Goal: Task Accomplishment & Management: Manage account settings

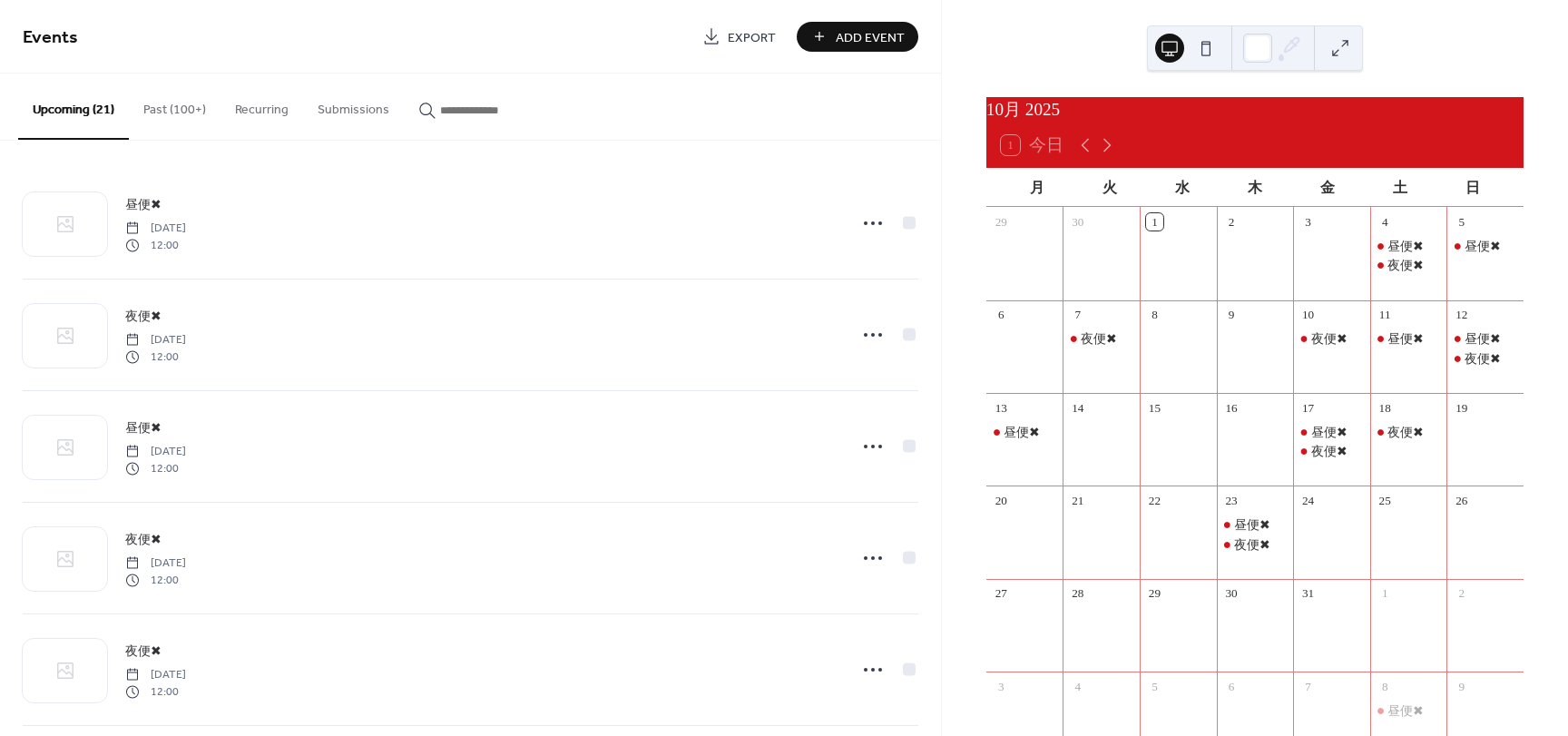
scroll to position [971, 0]
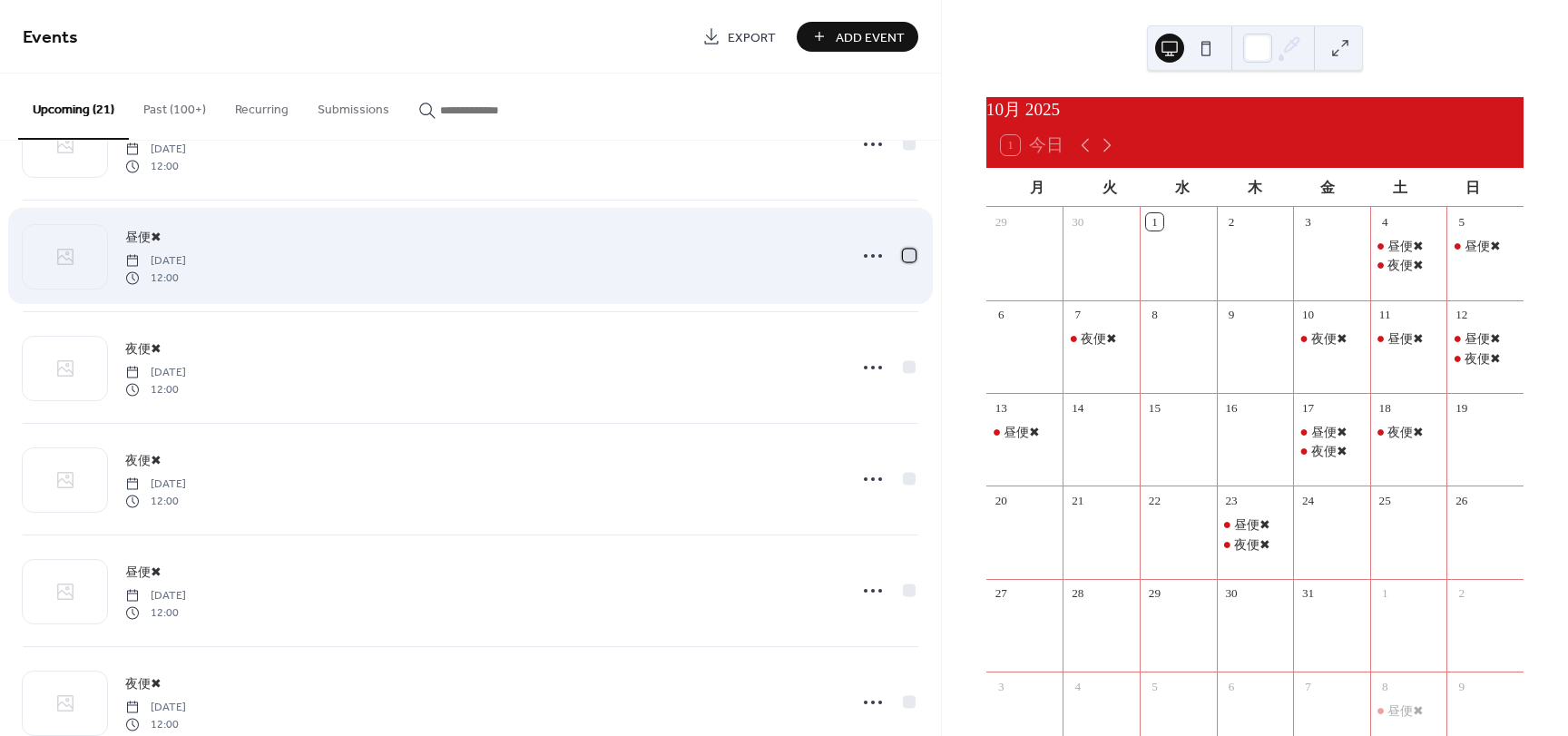
click at [907, 254] on div at bounding box center [908, 255] width 12 height 12
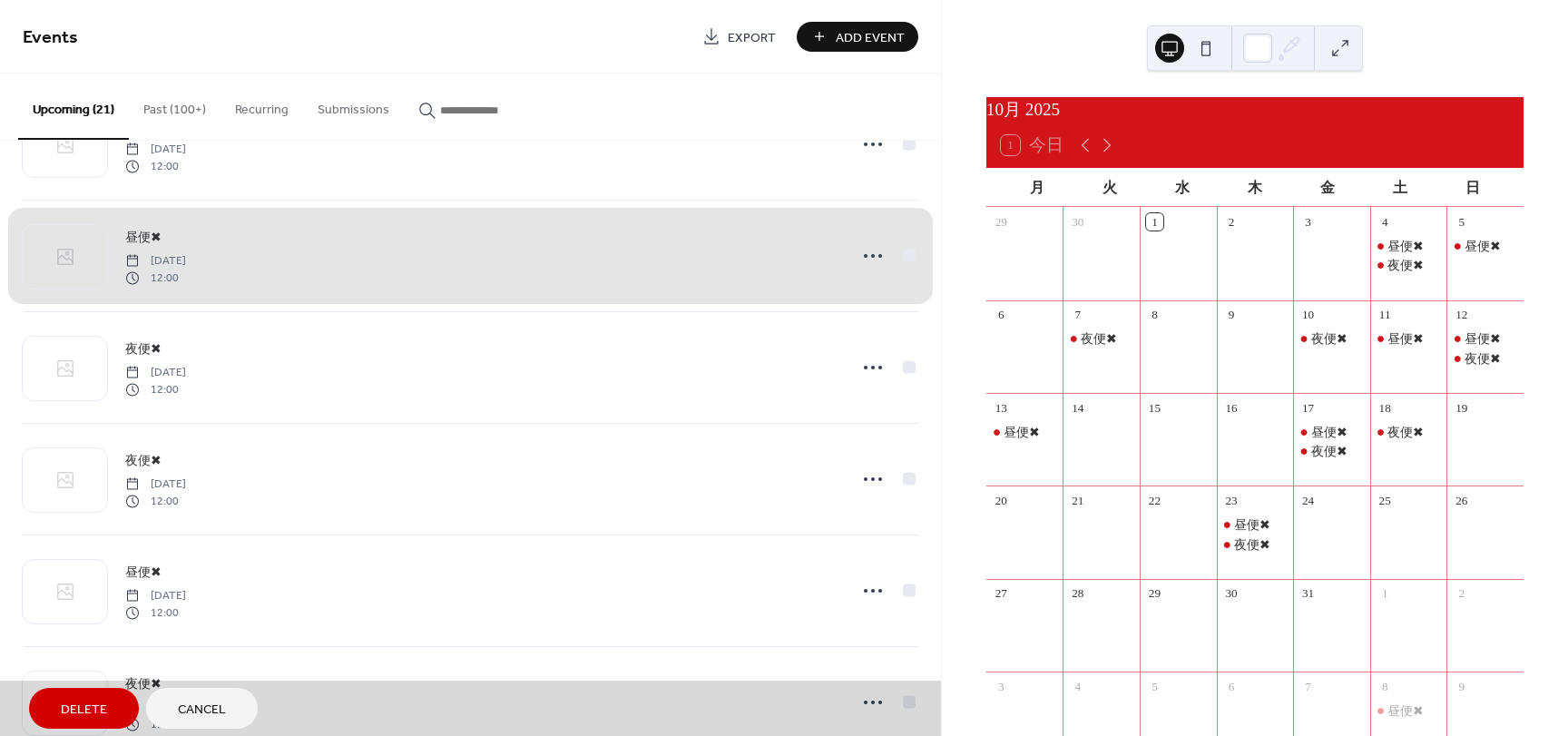
drag, startPoint x: 907, startPoint y: 254, endPoint x: 753, endPoint y: 253, distance: 154.0
click at [753, 253] on div "昼便✖ [DATE] 12:00" at bounding box center [471, 256] width 896 height 112
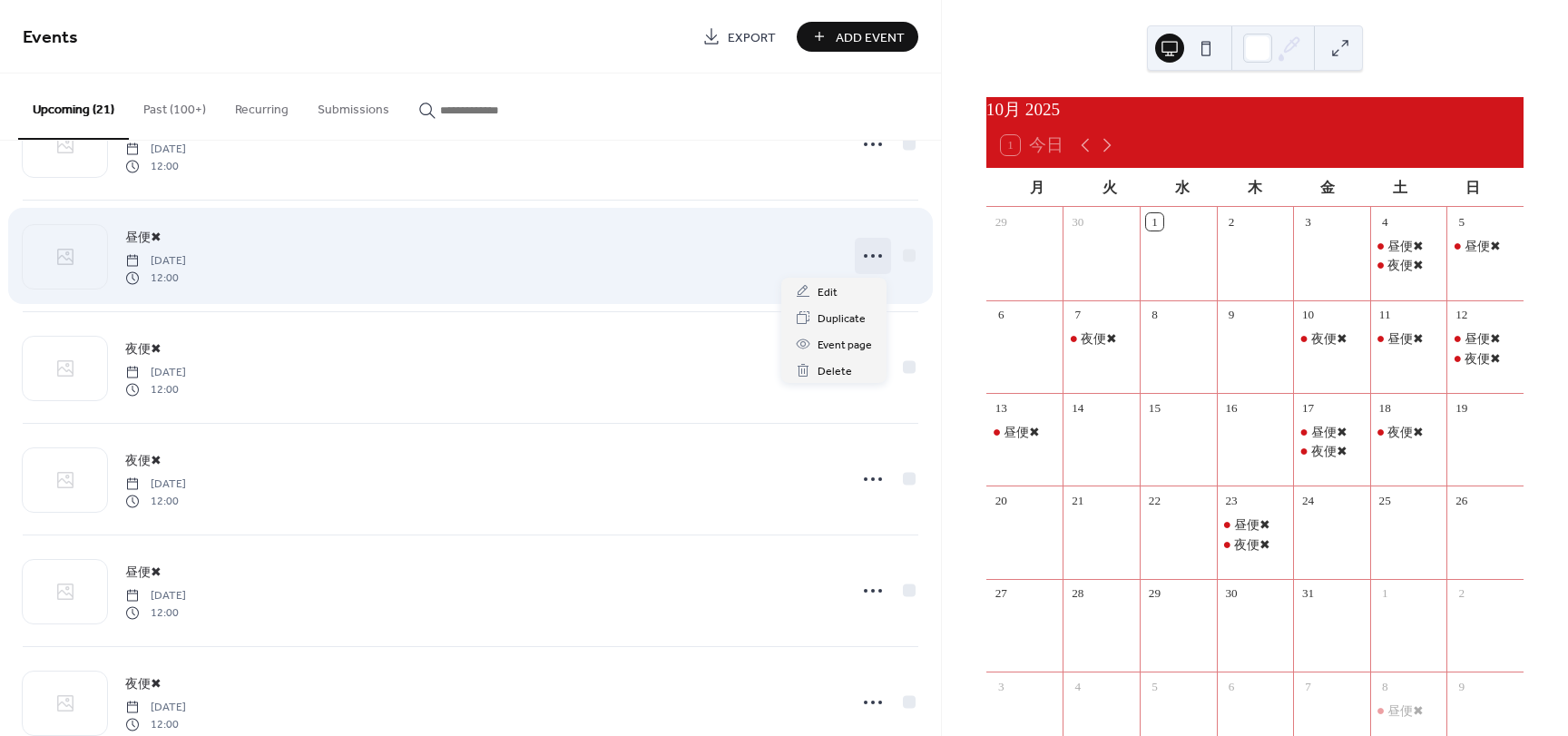
click at [879, 256] on circle at bounding box center [881, 256] width 4 height 4
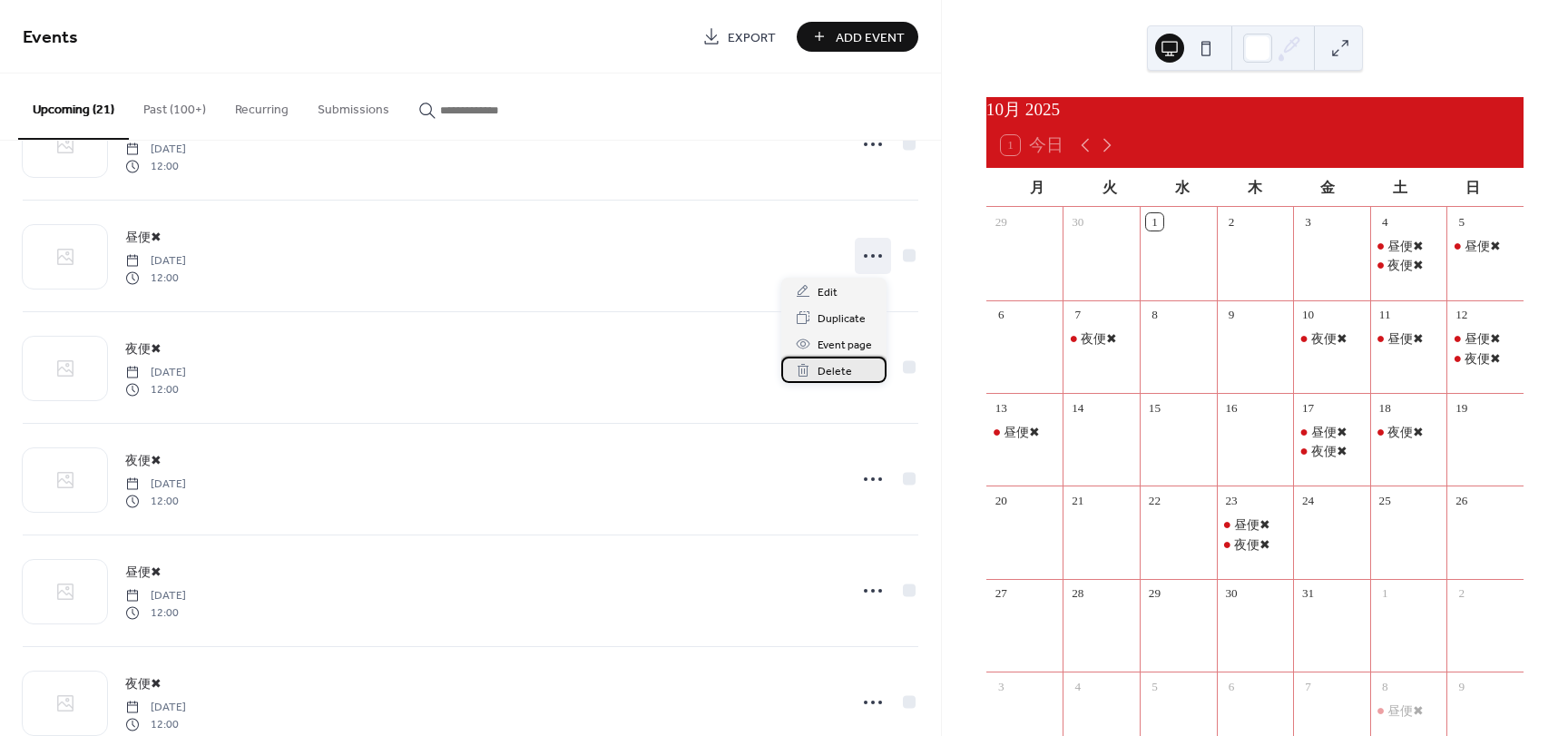
click at [803, 370] on icon at bounding box center [803, 369] width 14 height 14
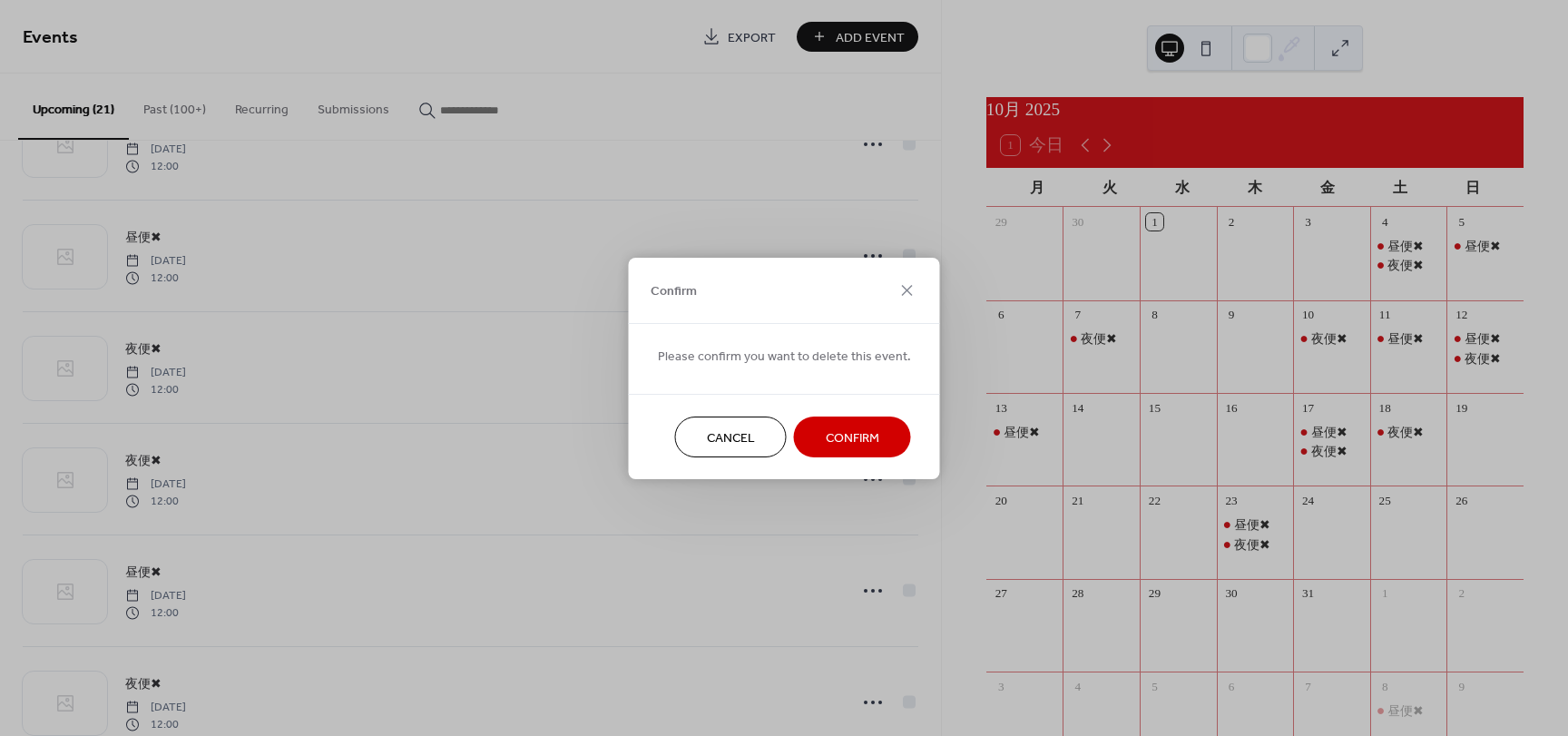
click at [731, 435] on span "Cancel" at bounding box center [731, 438] width 48 height 19
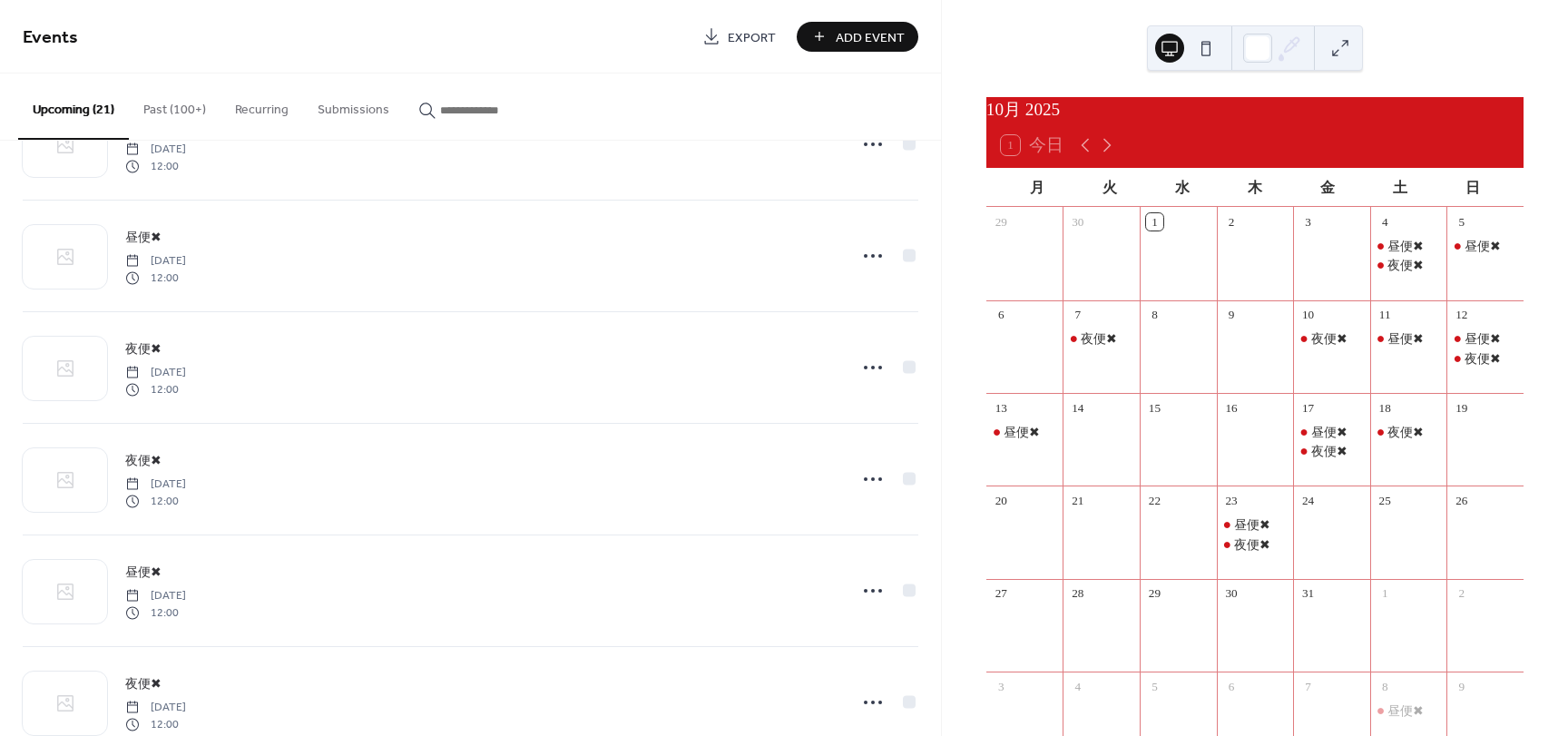
click at [859, 33] on span "Add Event" at bounding box center [870, 37] width 69 height 19
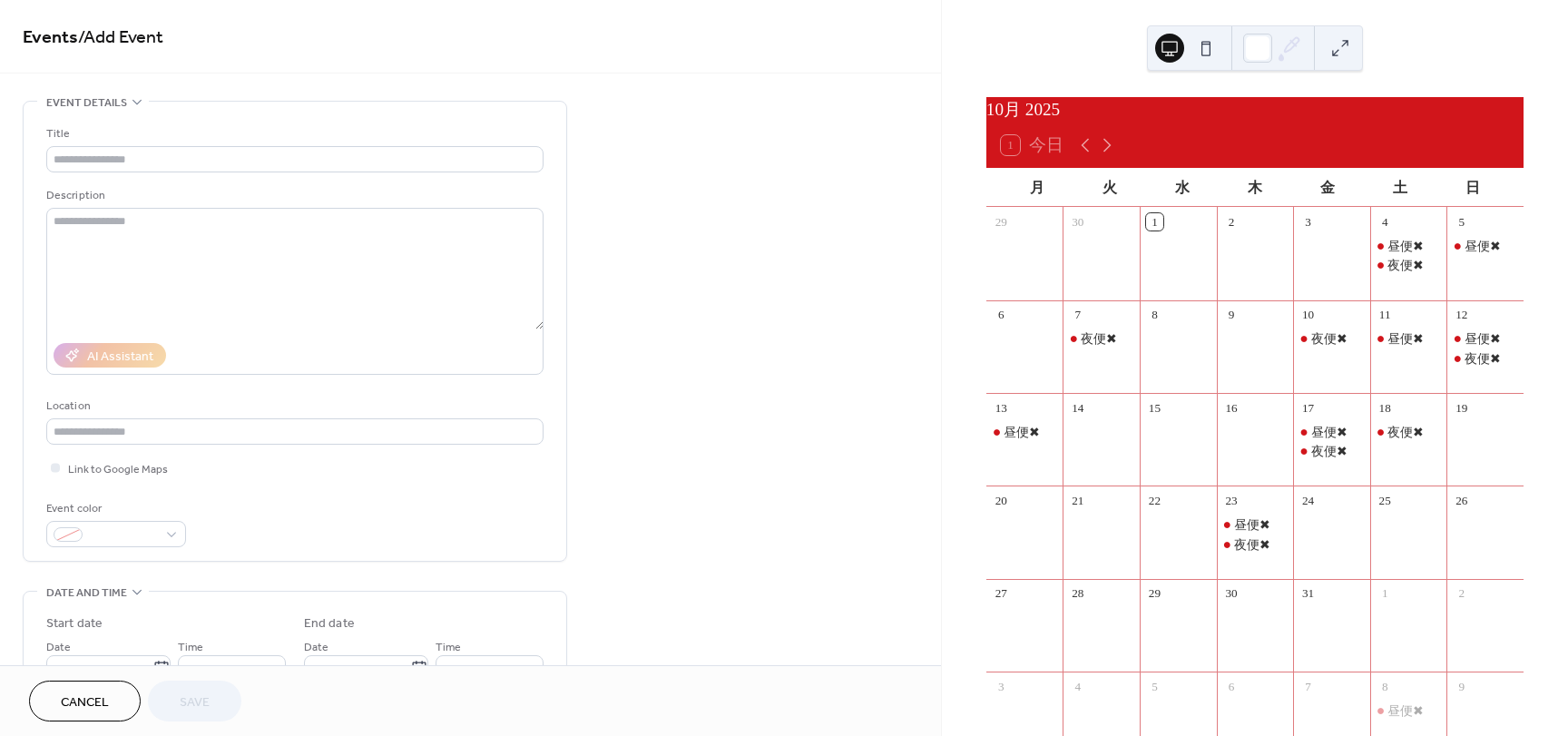
click at [81, 701] on span "Cancel" at bounding box center [85, 703] width 48 height 19
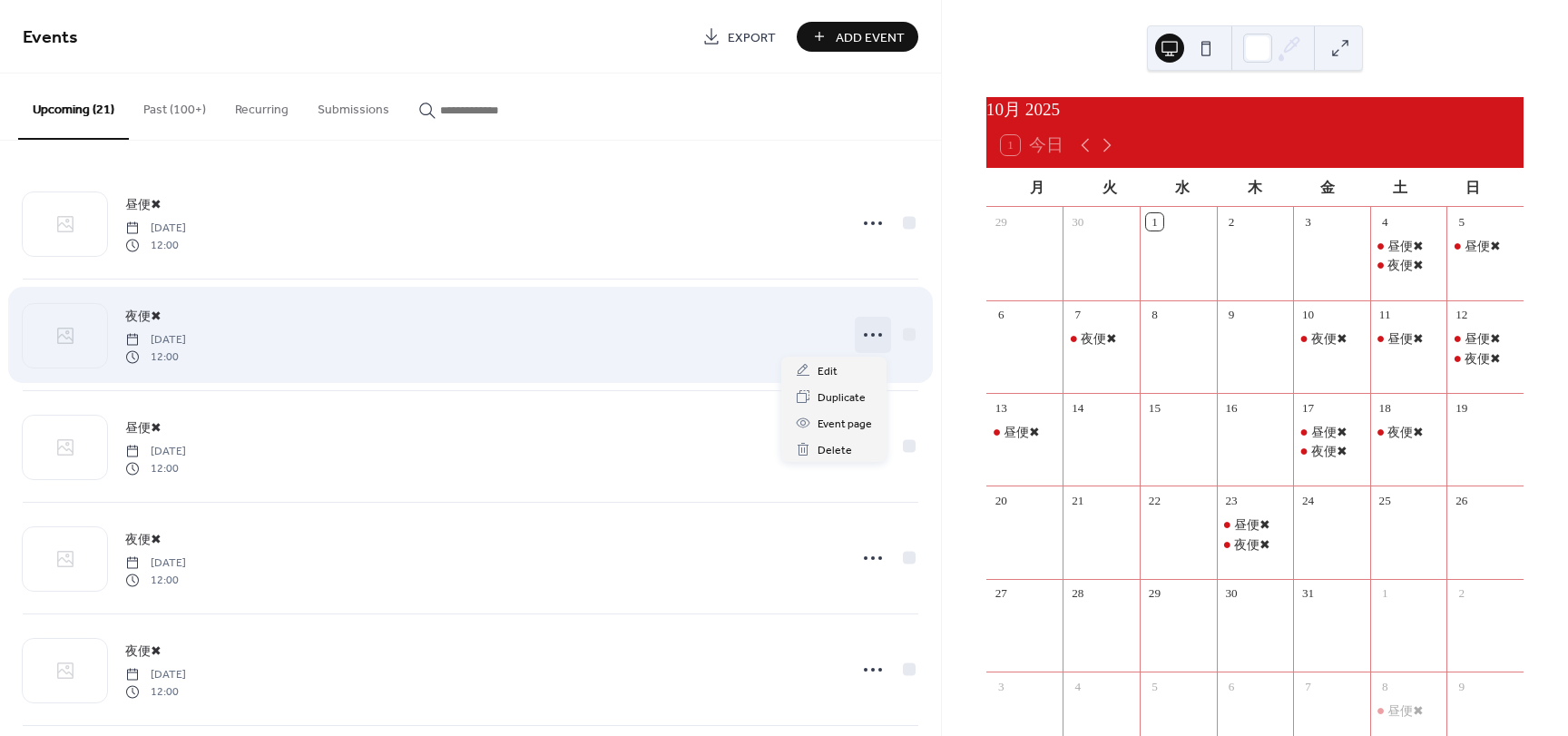
click at [879, 335] on circle at bounding box center [881, 335] width 4 height 4
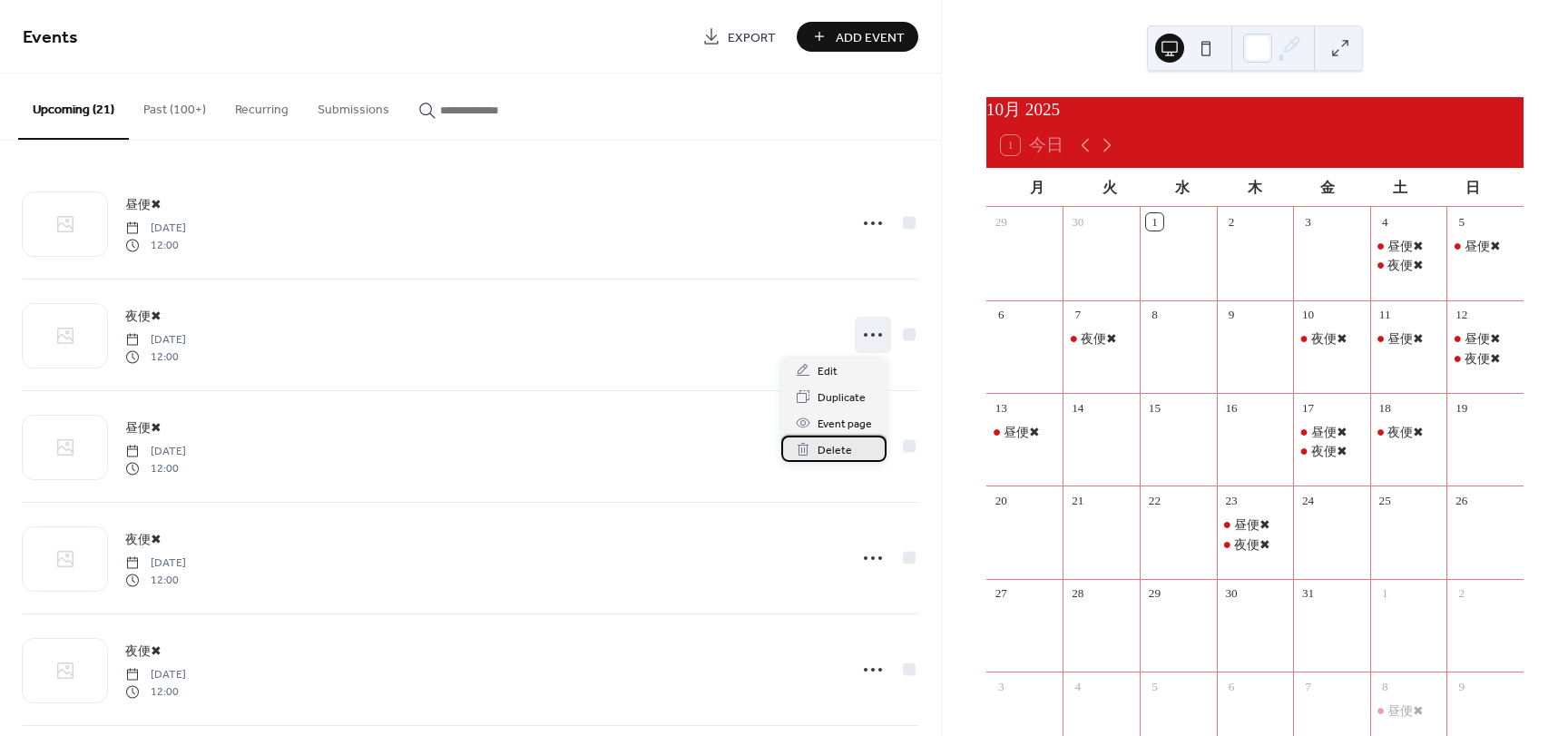
click at [824, 449] on span "Delete" at bounding box center [835, 451] width 34 height 19
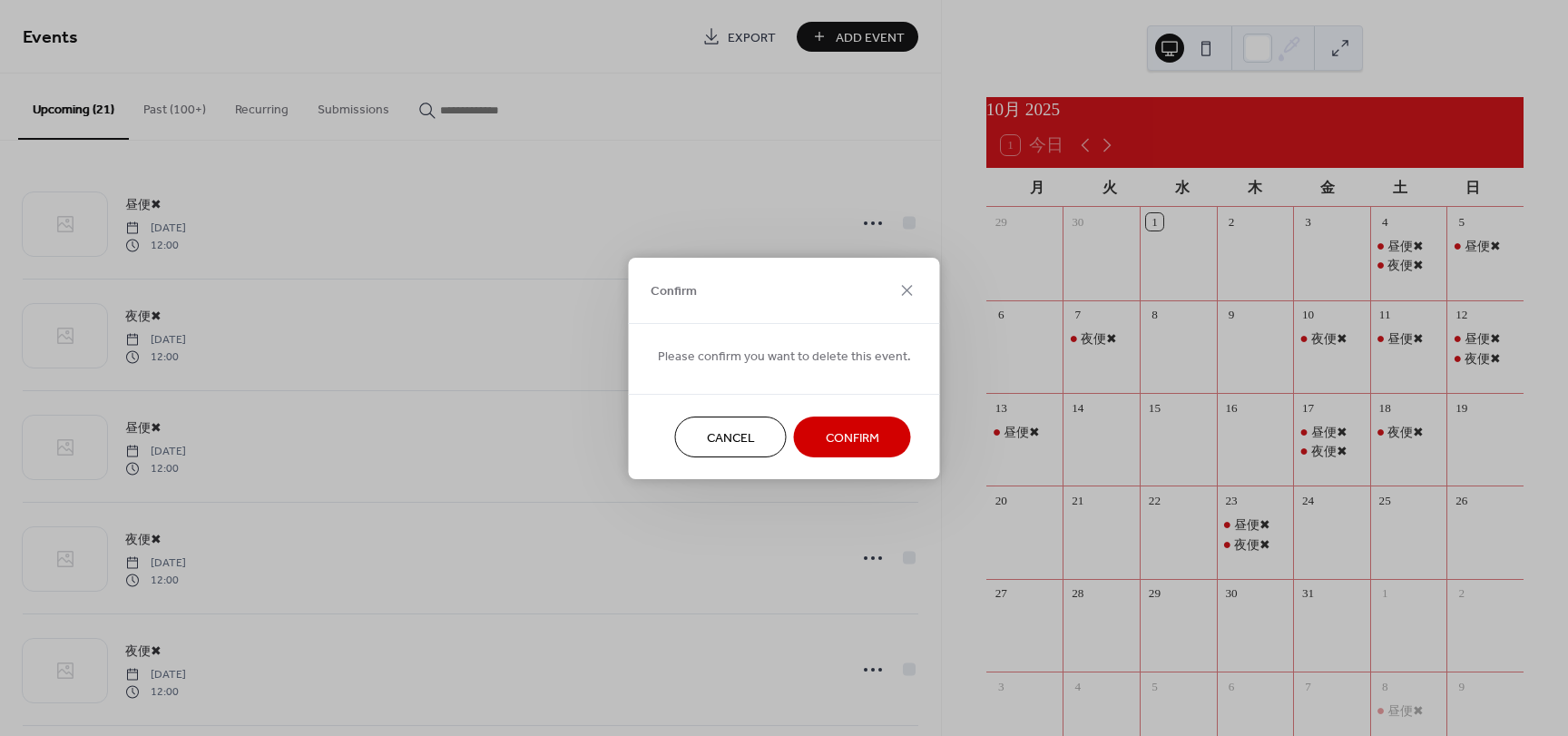
click at [832, 432] on span "Confirm" at bounding box center [853, 438] width 54 height 19
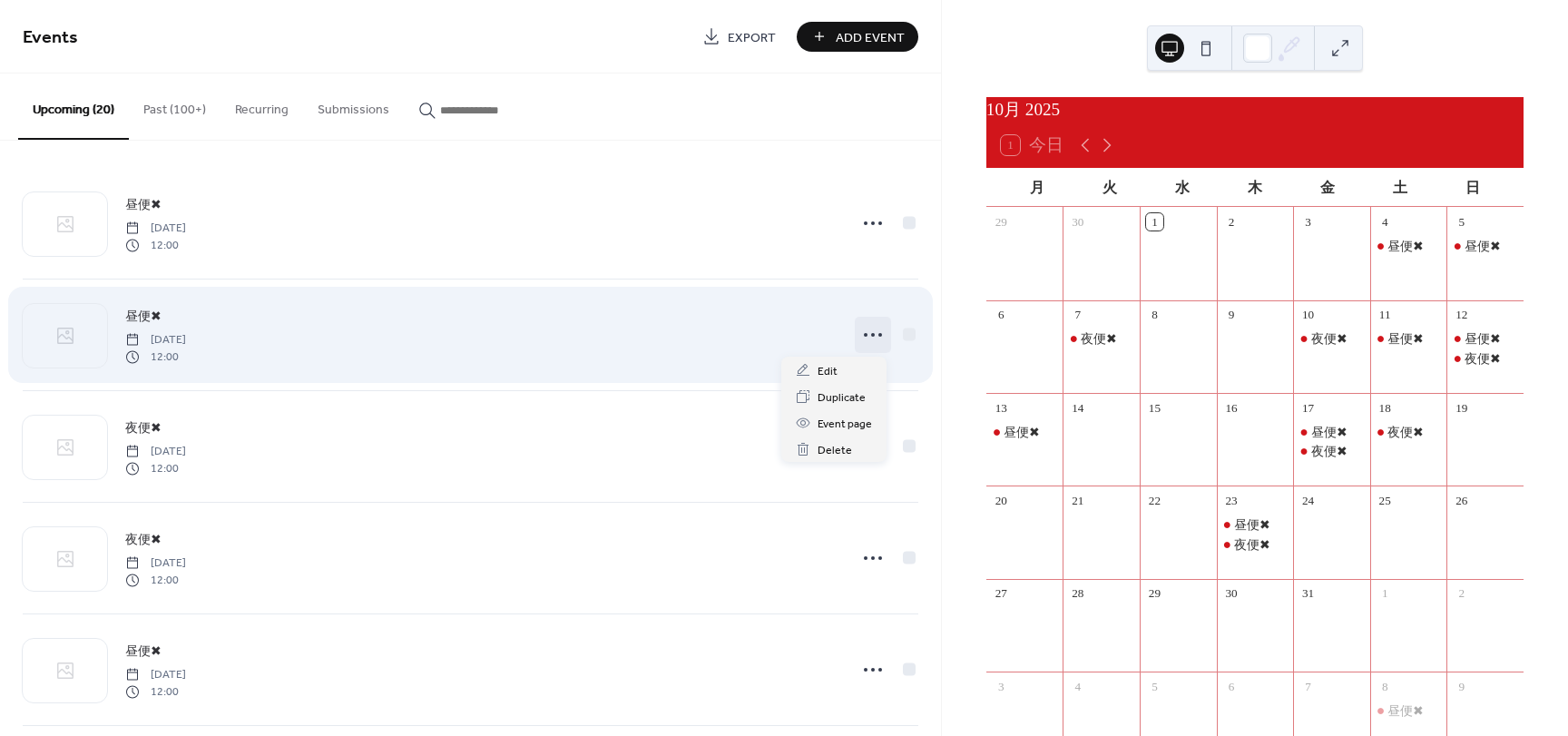
click at [875, 337] on icon at bounding box center [873, 335] width 29 height 29
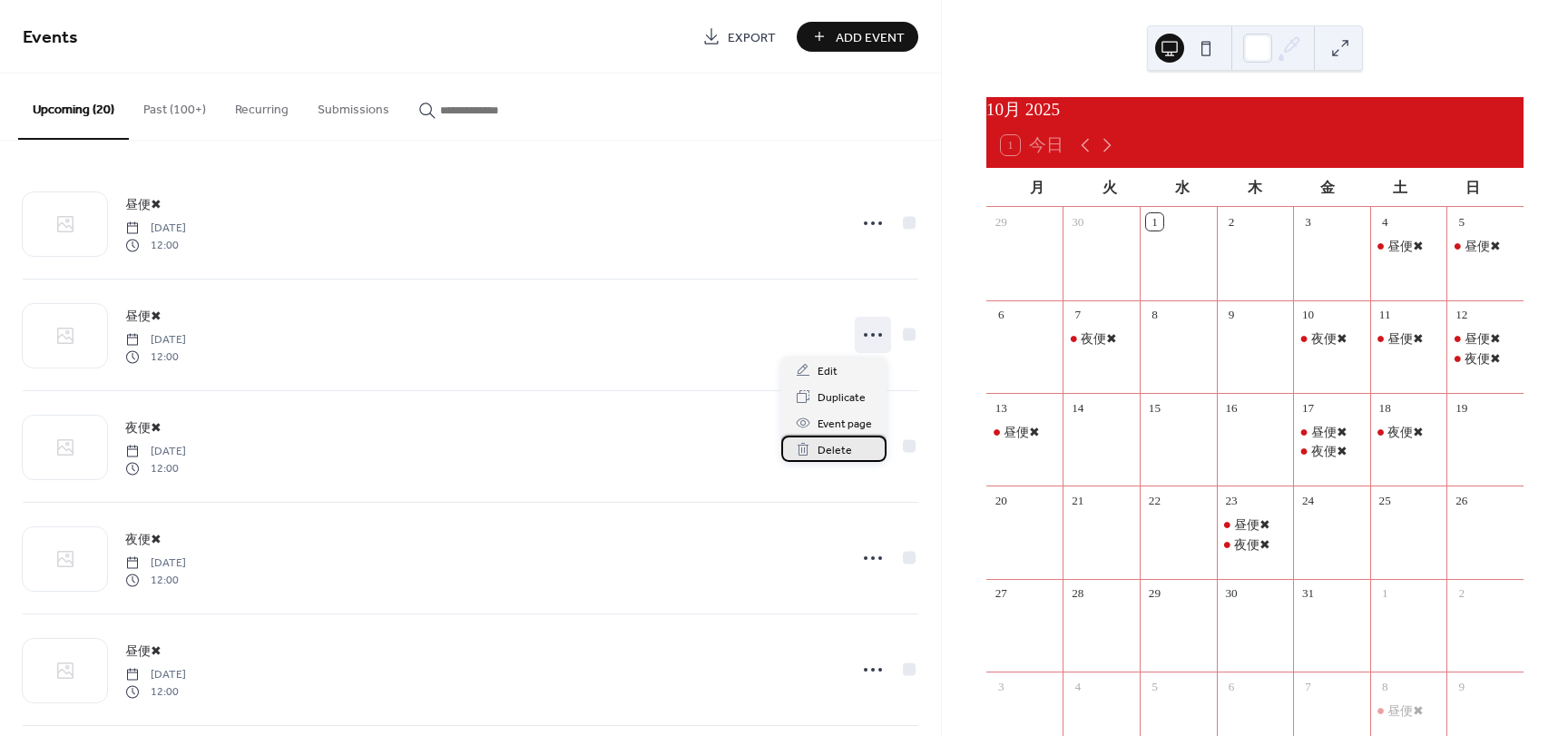
click at [807, 450] on icon at bounding box center [803, 449] width 14 height 14
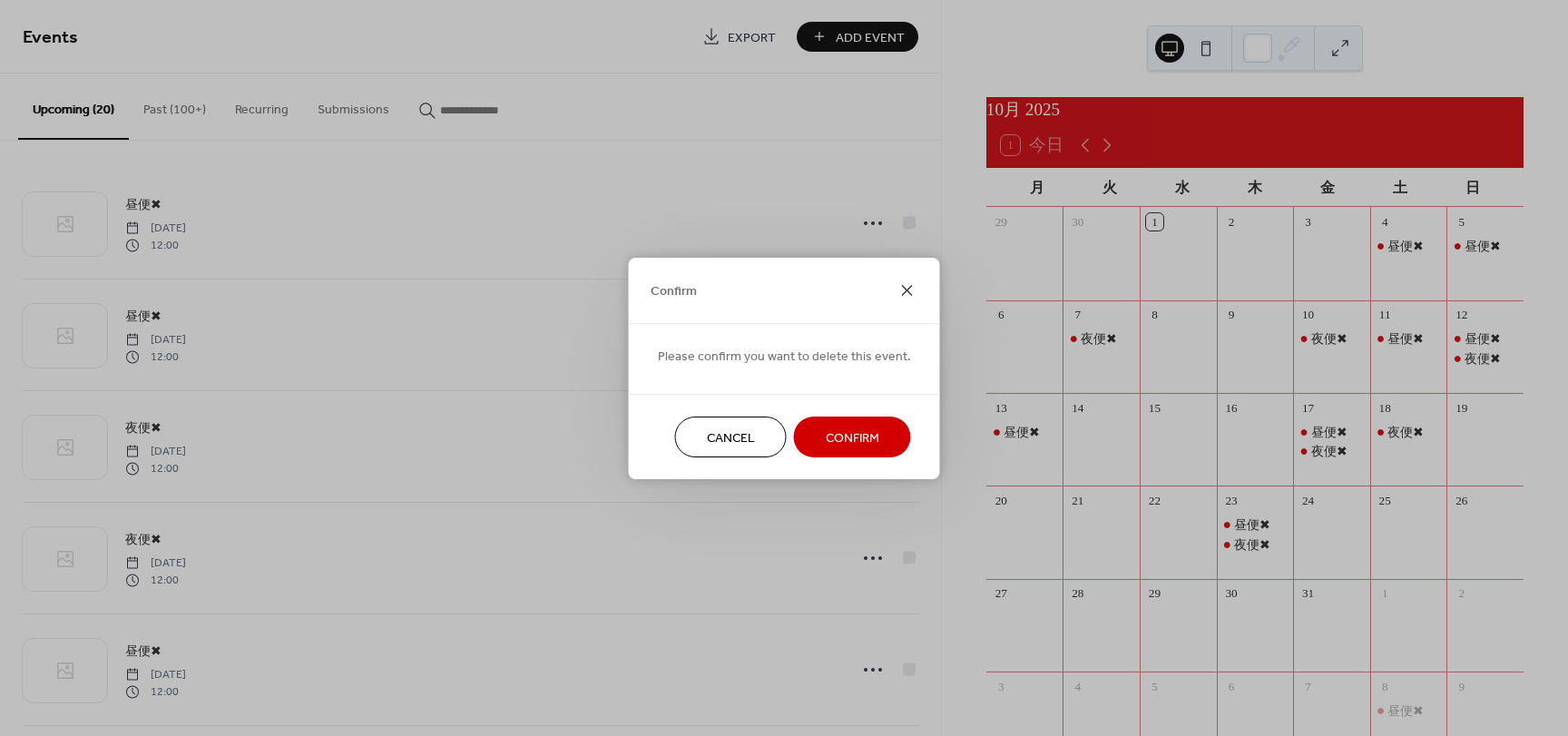
click at [902, 293] on icon at bounding box center [907, 290] width 22 height 22
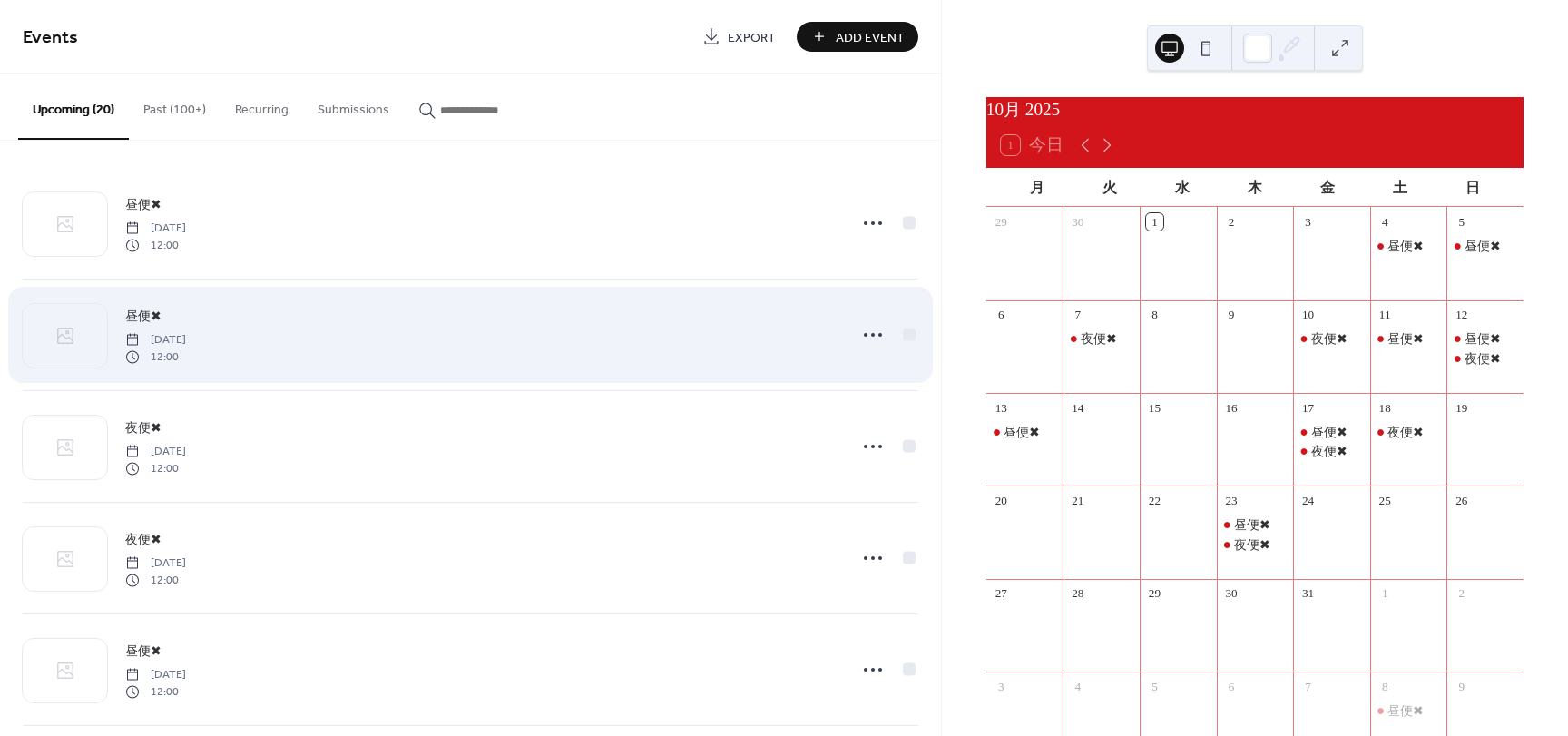
click at [709, 333] on div "昼便✖ [DATE] 12:00" at bounding box center [481, 335] width 710 height 58
click at [903, 336] on div at bounding box center [908, 333] width 12 height 12
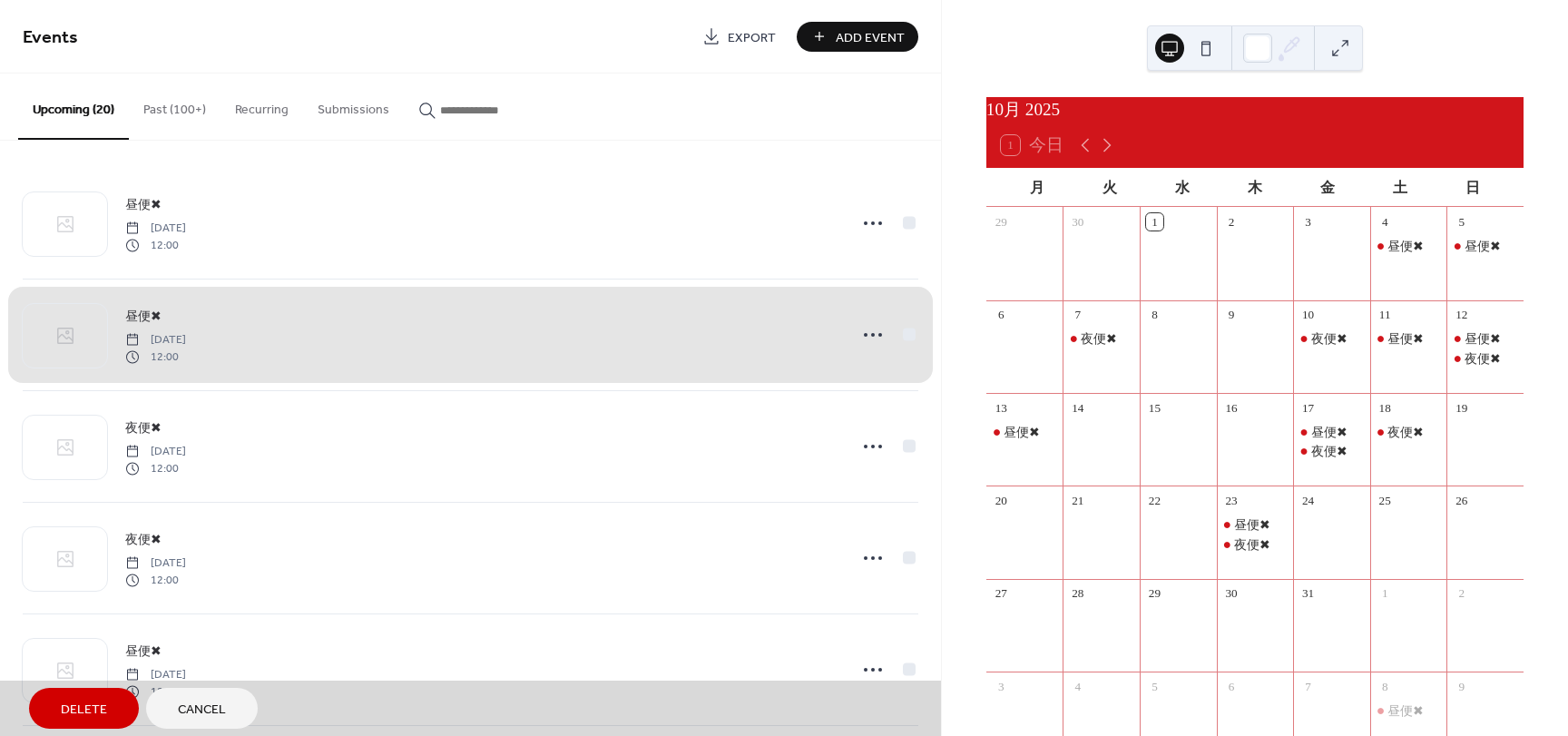
click at [876, 334] on div "昼便✖ [DATE] 12:00" at bounding box center [471, 334] width 896 height 112
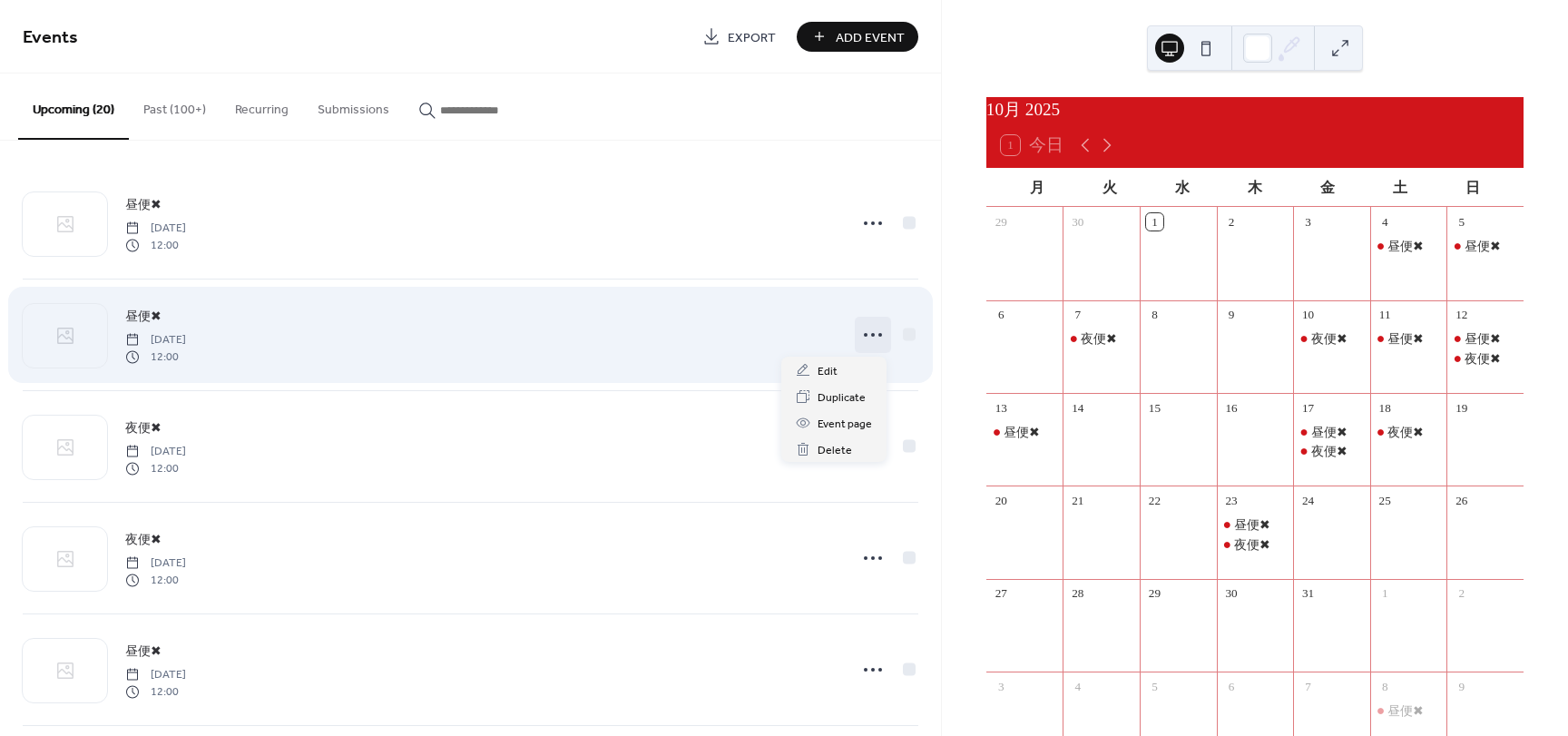
click at [879, 334] on circle at bounding box center [881, 335] width 4 height 4
click at [715, 334] on div "昼便✖ [DATE] 12:00" at bounding box center [481, 335] width 710 height 58
click at [904, 336] on div at bounding box center [908, 333] width 12 height 12
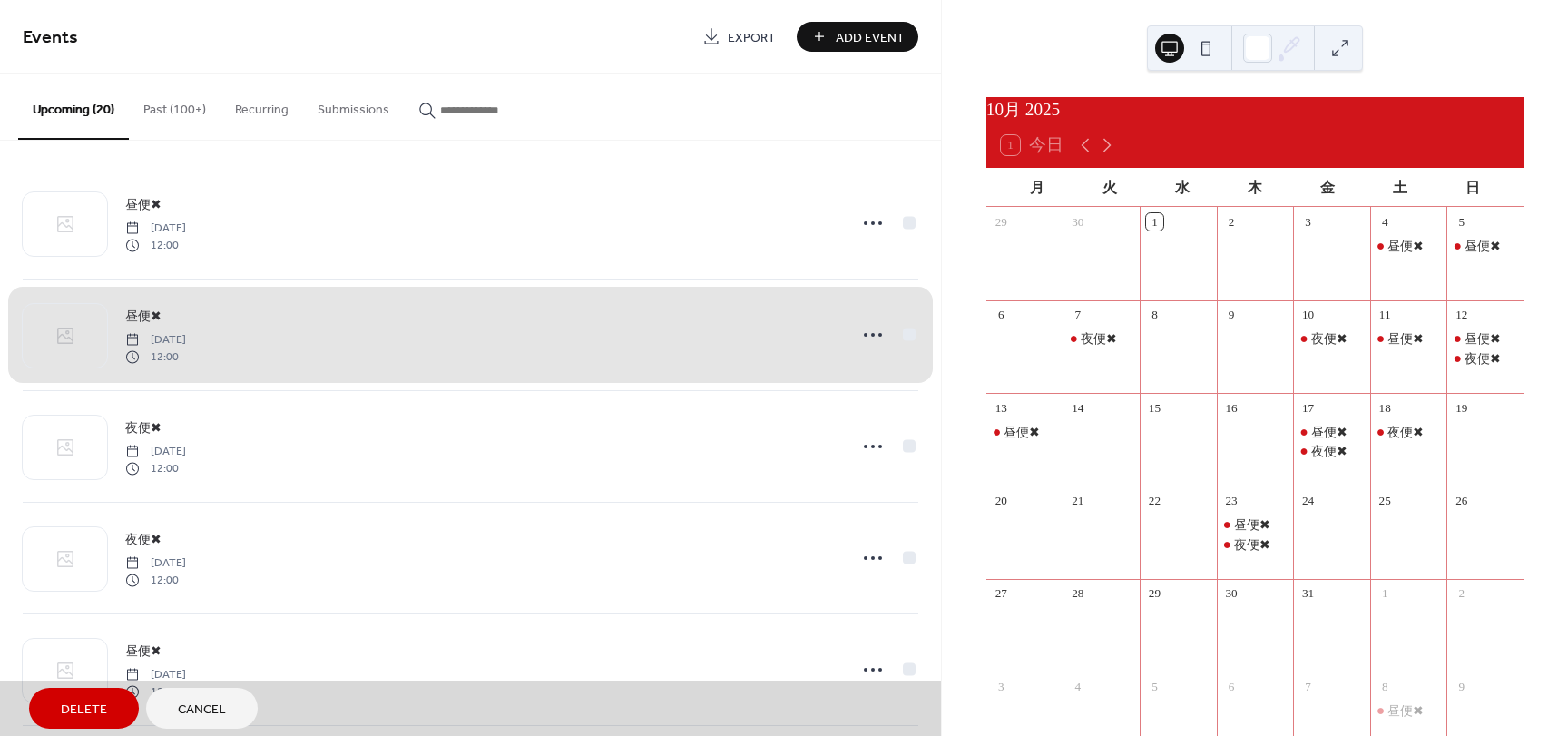
click at [872, 335] on div "昼便✖ [DATE] 12:00" at bounding box center [471, 334] width 896 height 112
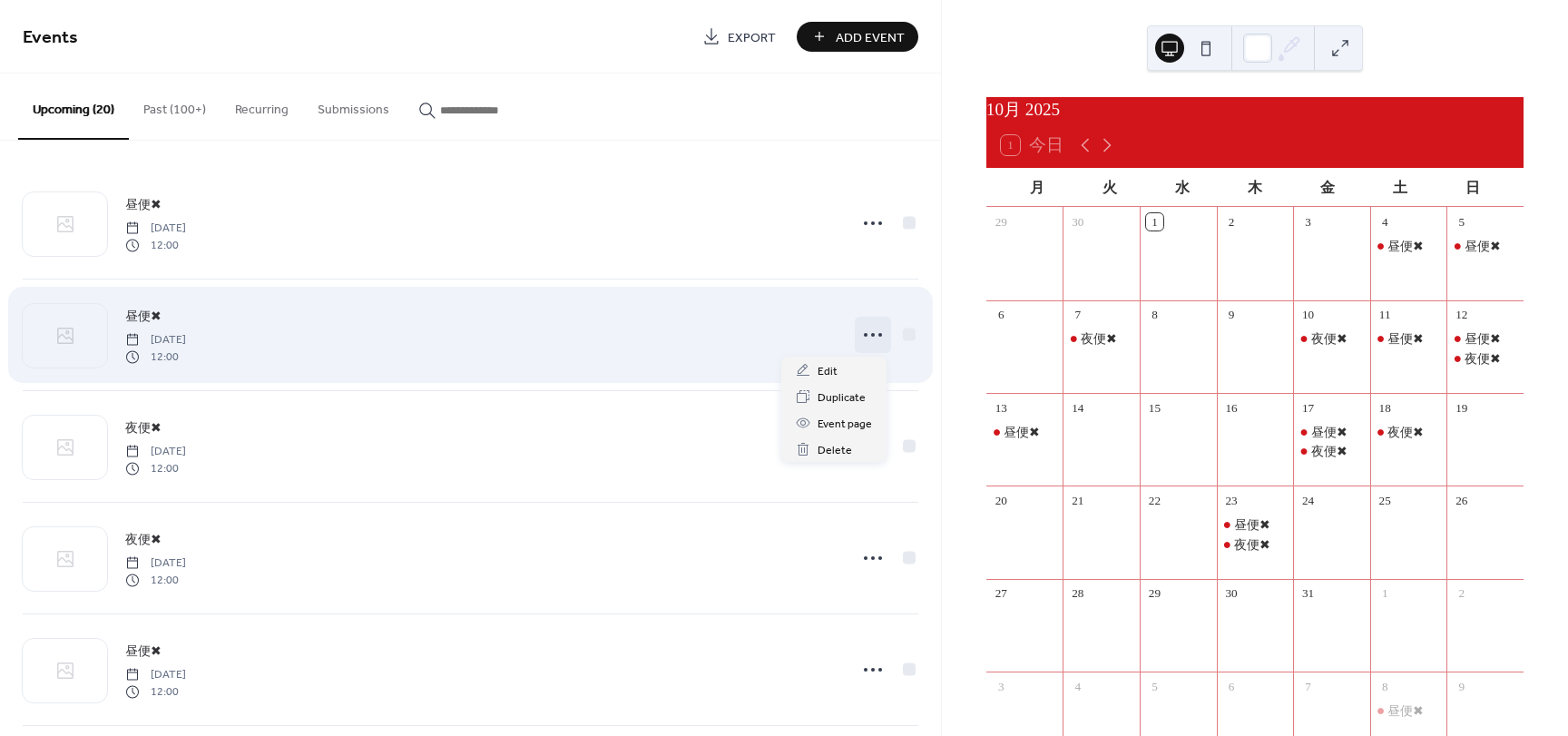
click at [876, 331] on icon at bounding box center [873, 335] width 29 height 29
click at [757, 340] on div "昼便✖ [DATE] 12:00" at bounding box center [481, 335] width 710 height 58
